Goal: Task Accomplishment & Management: Manage account settings

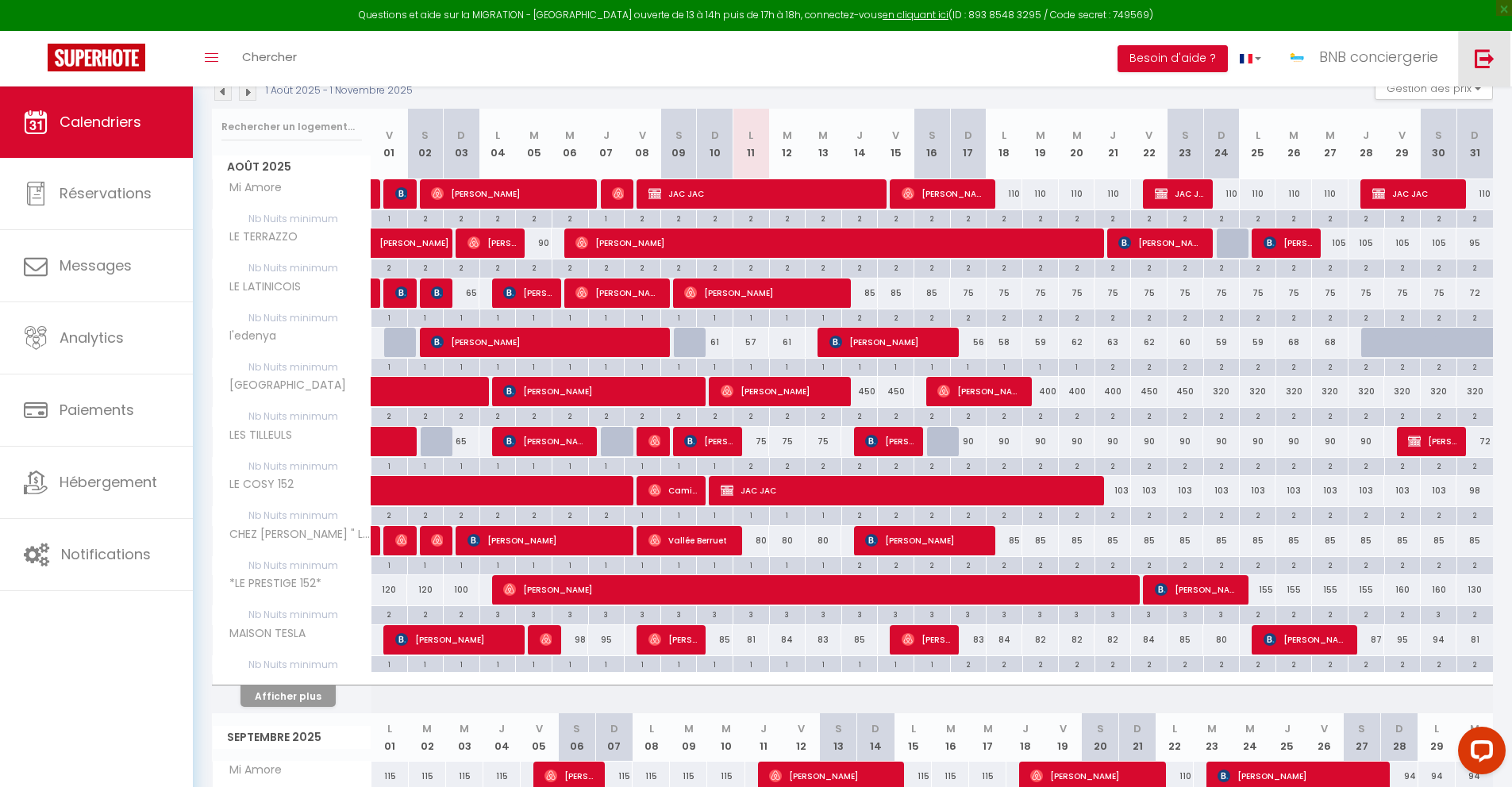
click at [1484, 56] on img at bounding box center [1484, 58] width 20 height 20
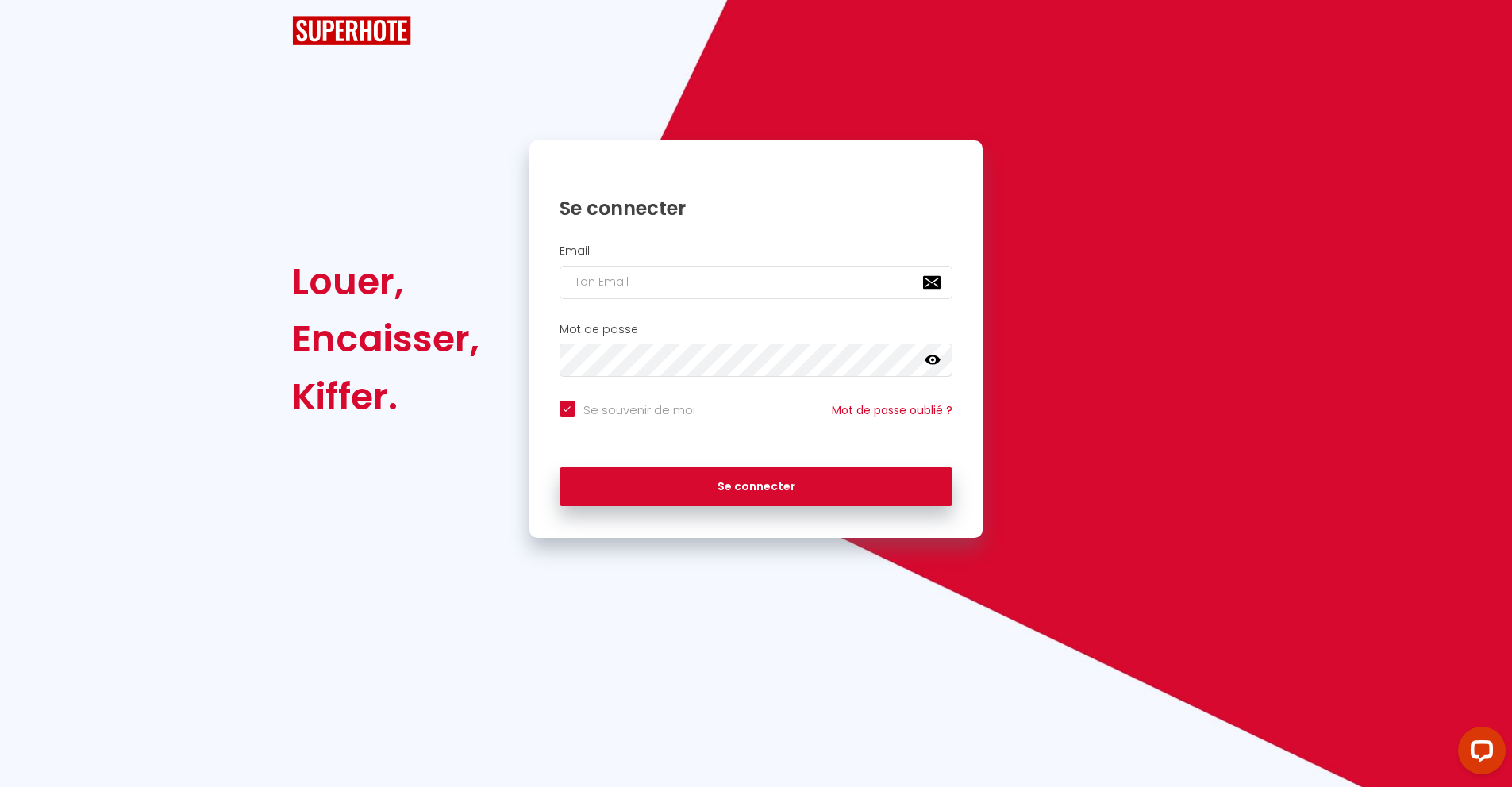
checkbox input "true"
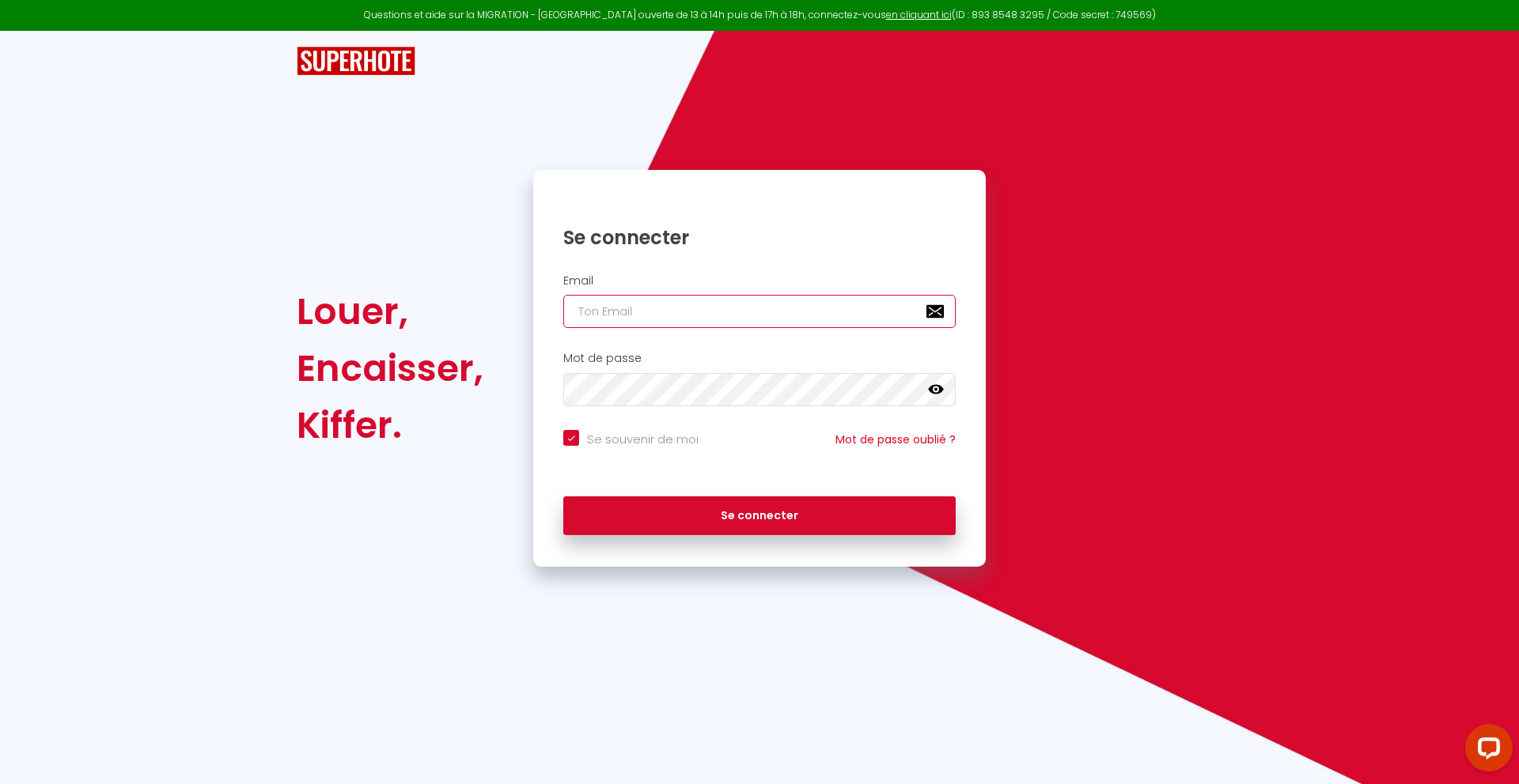
type input "[EMAIL_ADDRESS][DOMAIN_NAME]"
checkbox input "true"
click at [791, 309] on input "[EMAIL_ADDRESS][DOMAIN_NAME]" at bounding box center [759, 311] width 393 height 33
type input "[EMAIL_ADDRESS][DOMAIN_NAME]"
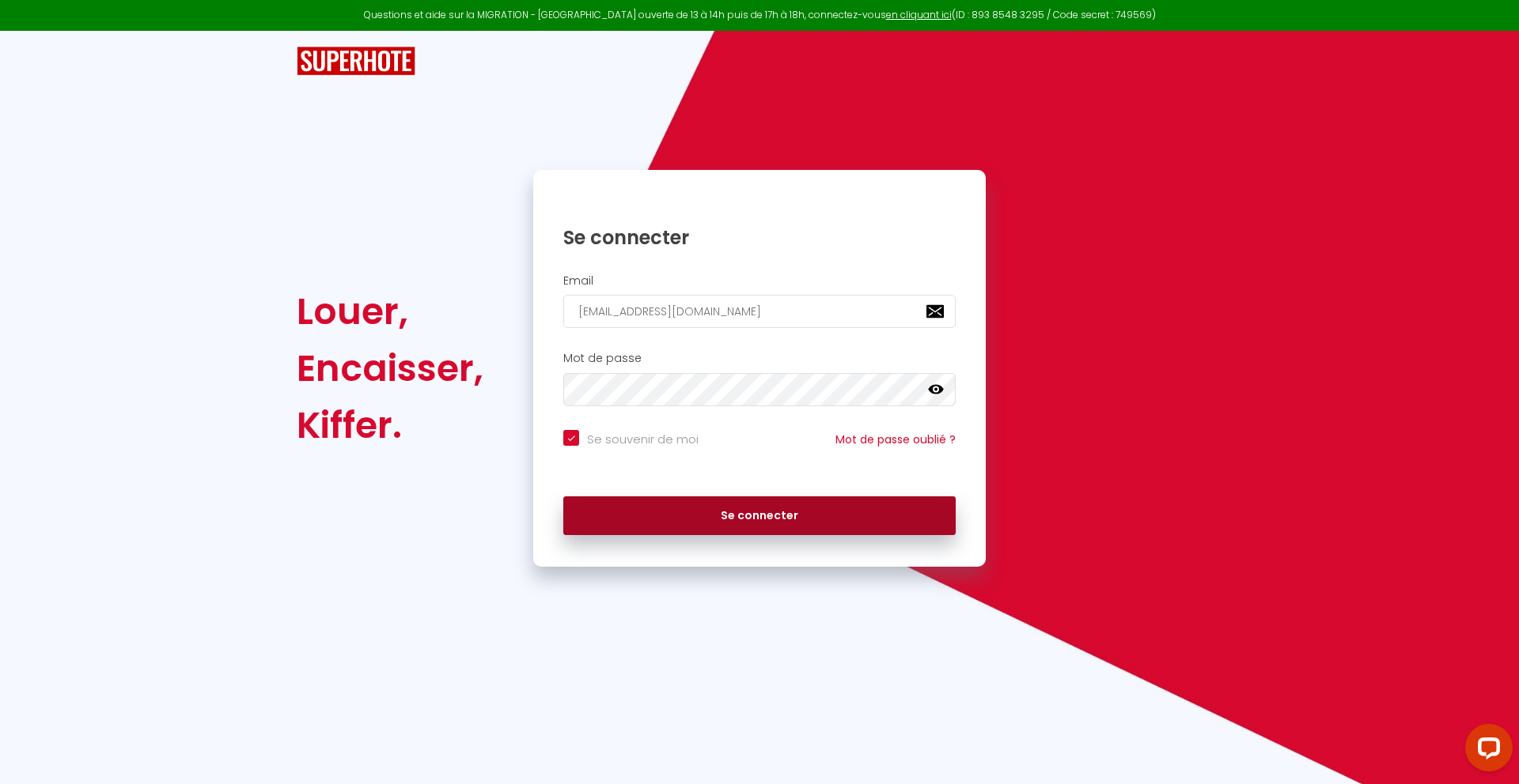
click at [847, 512] on button "Se connecter" at bounding box center [759, 516] width 393 height 39
checkbox input "true"
